Goal: Download file/media

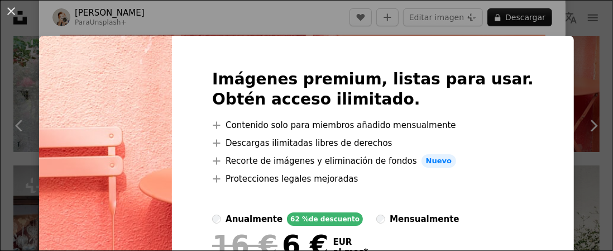
drag, startPoint x: 39, startPoint y: 15, endPoint x: 26, endPoint y: 13, distance: 12.5
drag, startPoint x: 26, startPoint y: 13, endPoint x: 16, endPoint y: 9, distance: 10.6
click at [16, 9] on button "An X shape" at bounding box center [10, 10] width 13 height 13
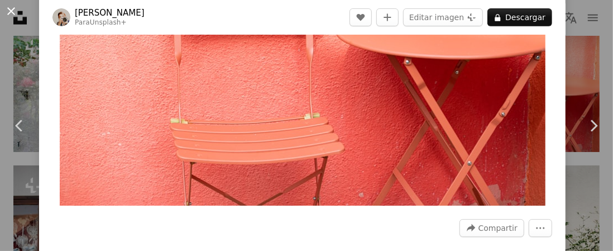
click at [14, 9] on button "An X shape" at bounding box center [10, 10] width 13 height 13
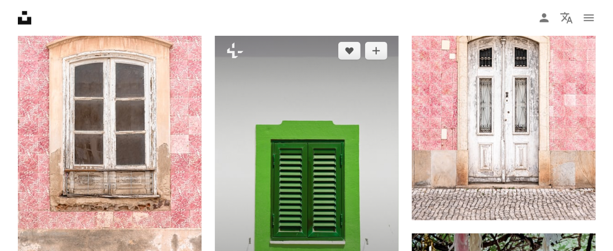
scroll to position [4496, 0]
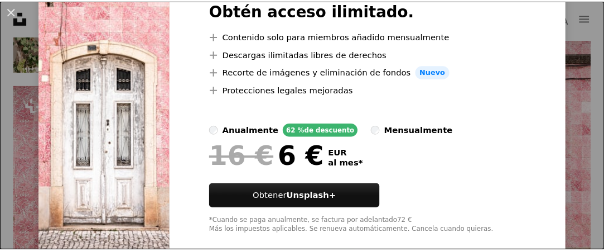
scroll to position [107, 0]
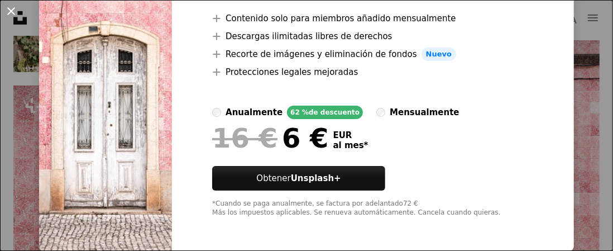
click at [8, 11] on button "An X shape" at bounding box center [10, 10] width 13 height 13
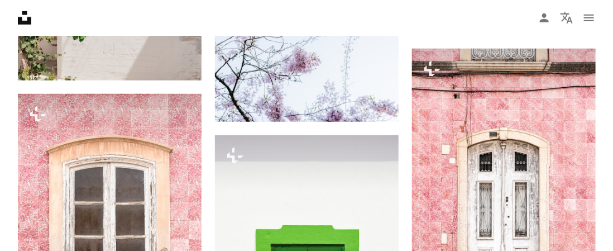
scroll to position [4608, 0]
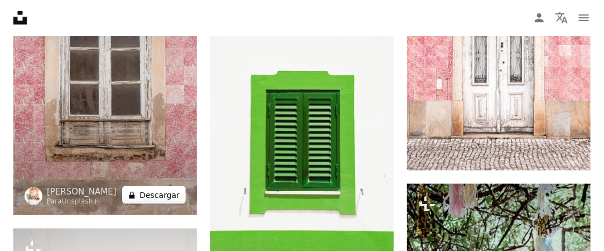
click at [161, 186] on button "A lock Descargar" at bounding box center [154, 195] width 64 height 18
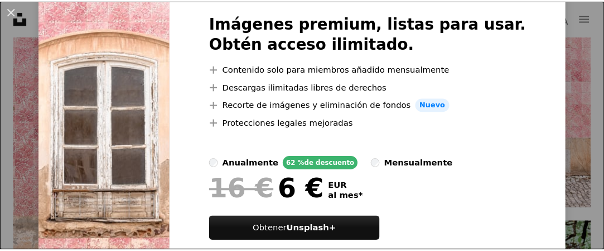
scroll to position [107, 0]
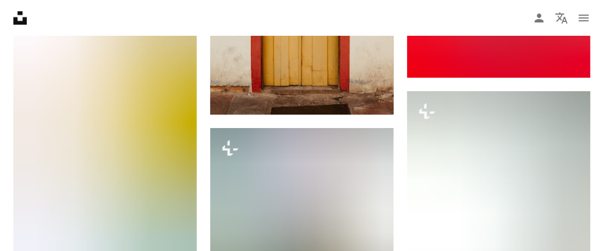
scroll to position [2432, 0]
